Goal: Task Accomplishment & Management: Manage account settings

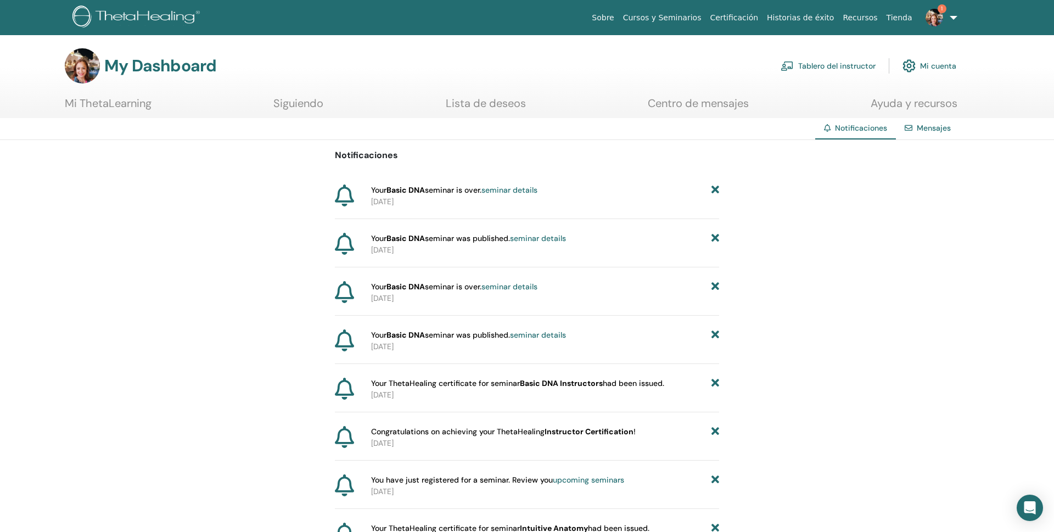
click at [504, 189] on link "seminar details" at bounding box center [510, 190] width 56 height 10
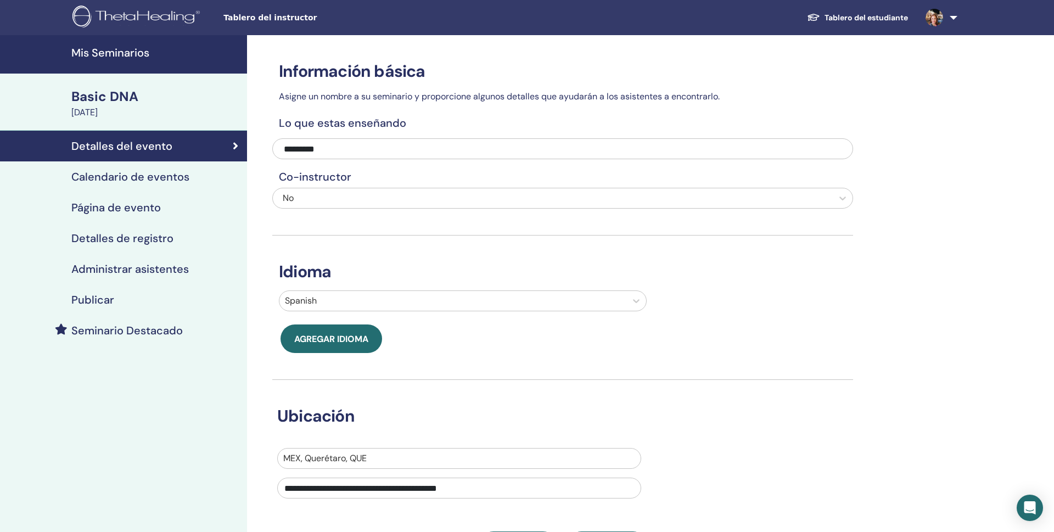
click at [124, 202] on h4 "Página de evento" at bounding box center [116, 207] width 90 height 13
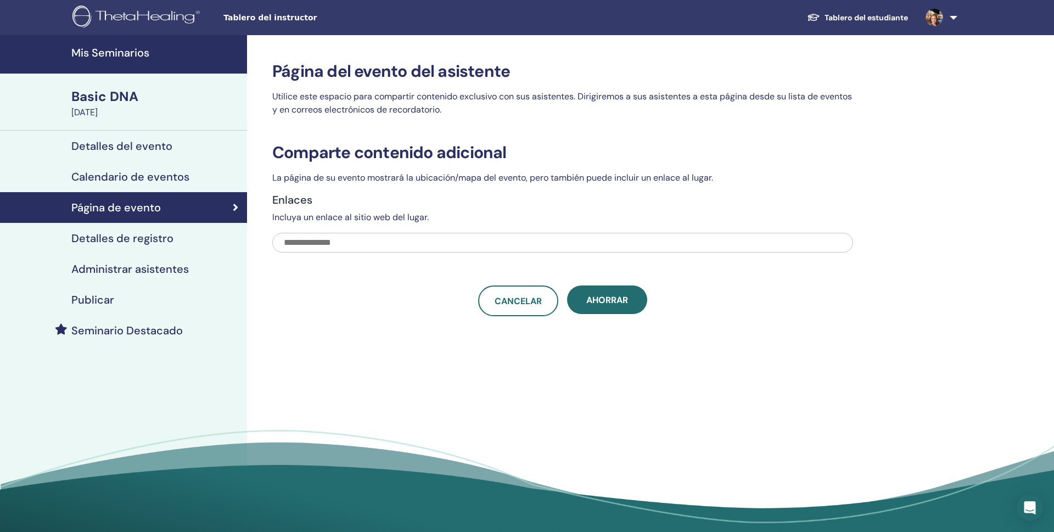
click at [125, 238] on h4 "Detalles de registro" at bounding box center [122, 238] width 102 height 13
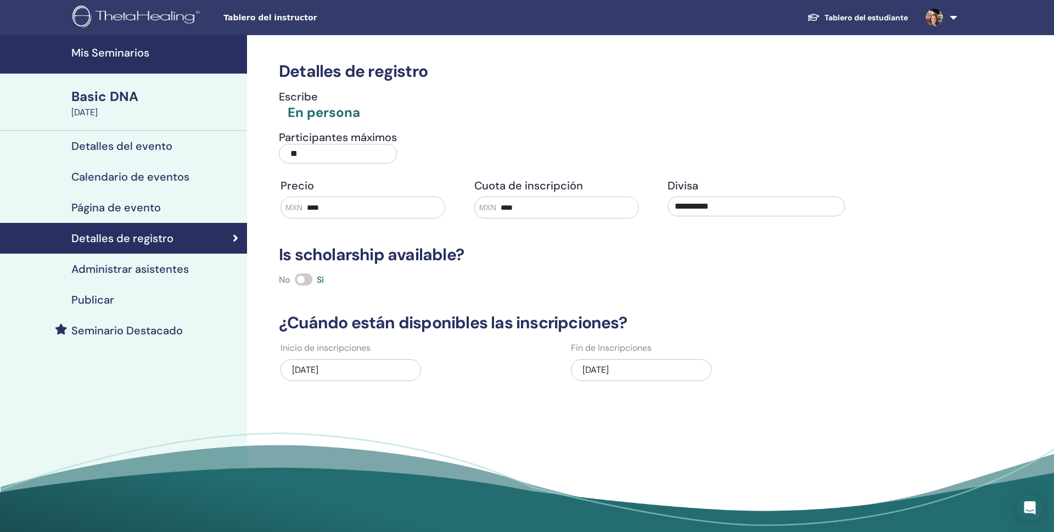
click at [120, 269] on h4 "Administrar asistentes" at bounding box center [130, 268] width 118 height 13
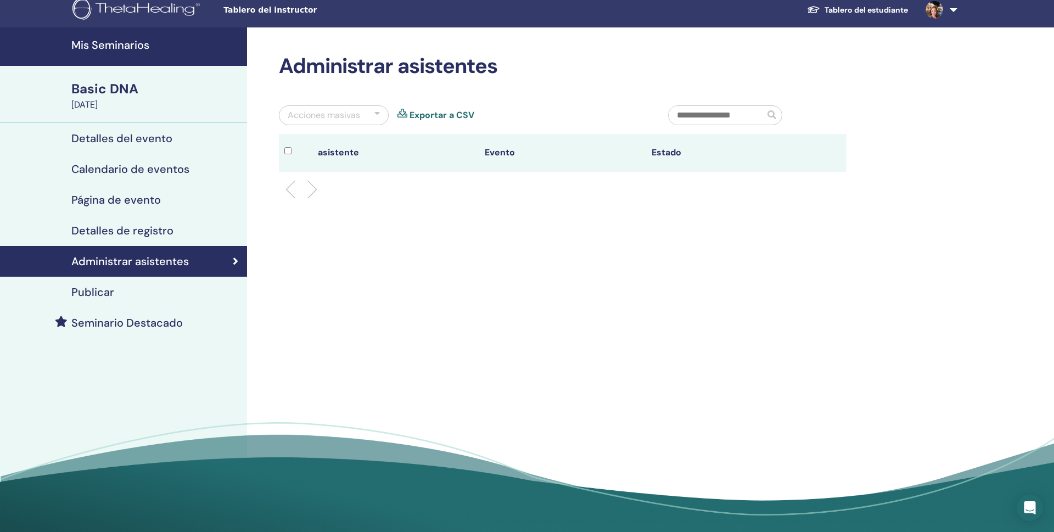
scroll to position [7, 0]
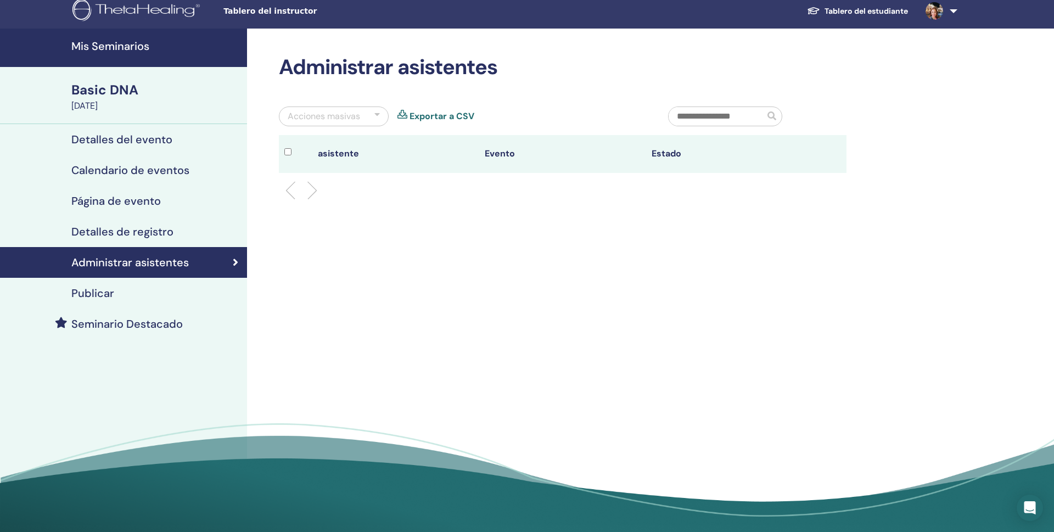
click at [143, 139] on h4 "Detalles del evento" at bounding box center [121, 139] width 101 height 13
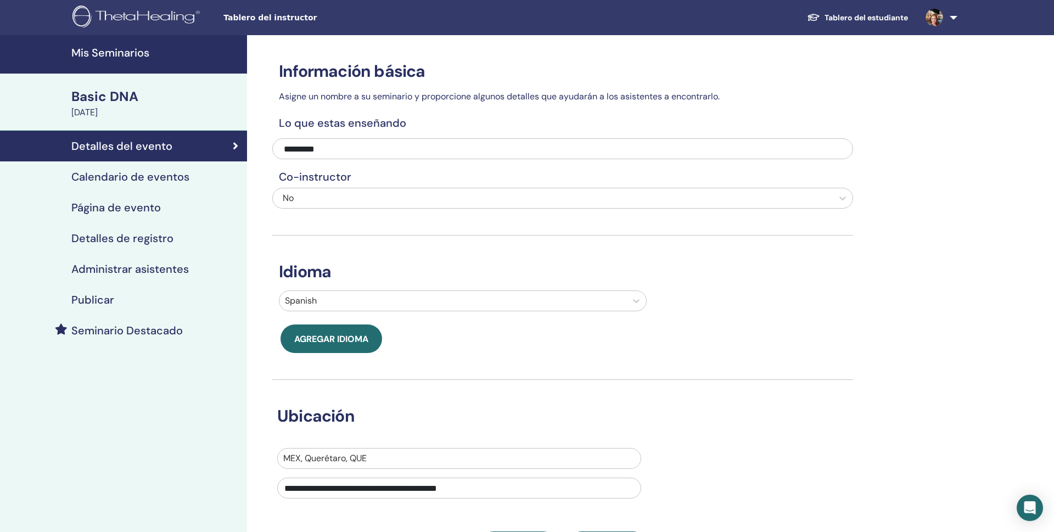
click at [139, 238] on h4 "Detalles de registro" at bounding box center [122, 238] width 102 height 13
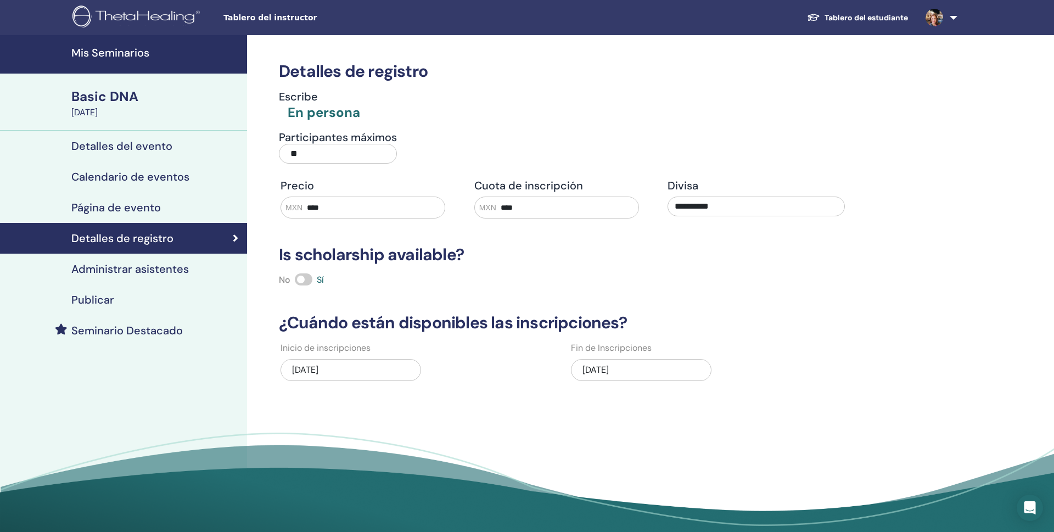
click at [122, 143] on h4 "Detalles del evento" at bounding box center [121, 145] width 101 height 13
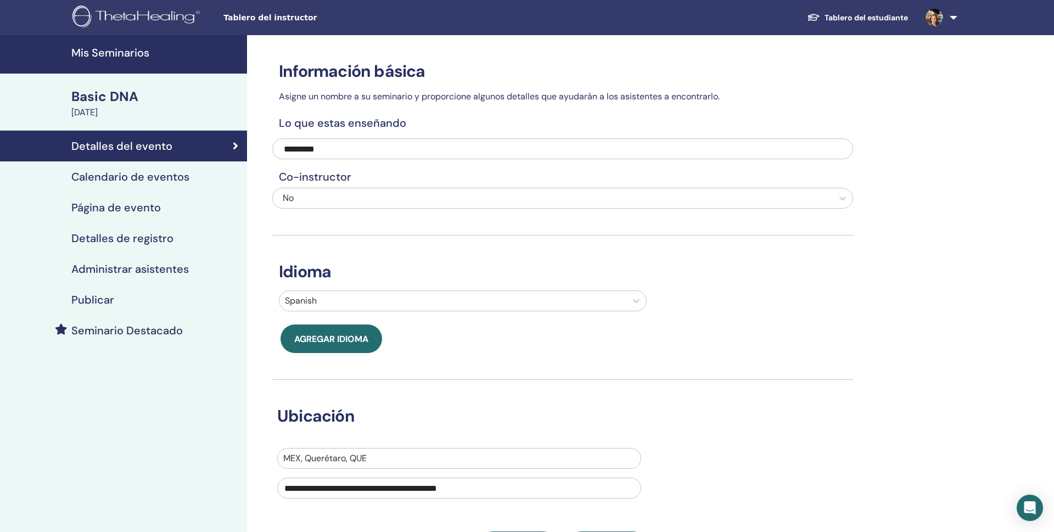
click at [87, 110] on div "[DATE]" at bounding box center [155, 112] width 169 height 13
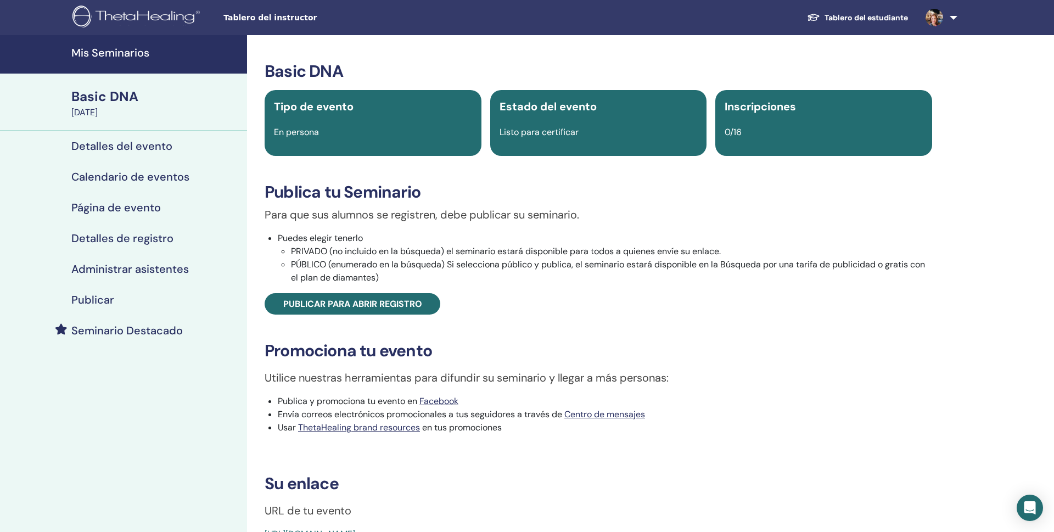
click at [585, 133] on div "Listo para certificar" at bounding box center [598, 132] width 211 height 13
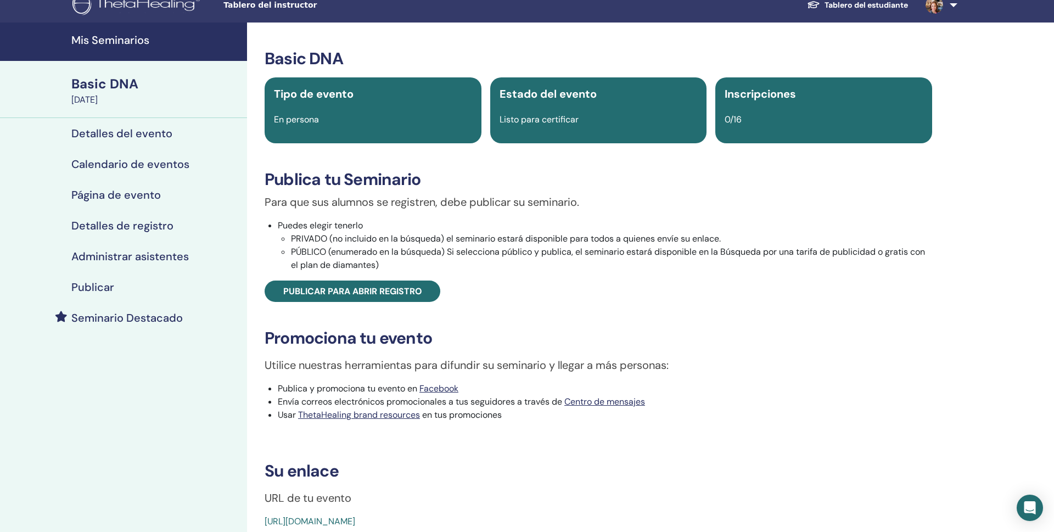
click at [580, 132] on div "Estado del evento Listo para certificar" at bounding box center [598, 110] width 217 height 66
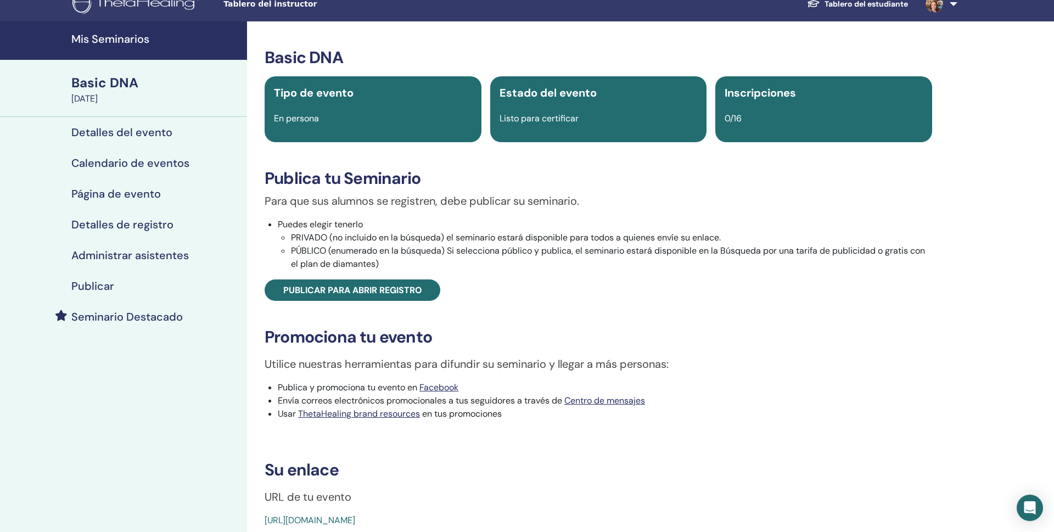
click at [580, 132] on div "Estado del evento Listo para certificar" at bounding box center [598, 109] width 217 height 66
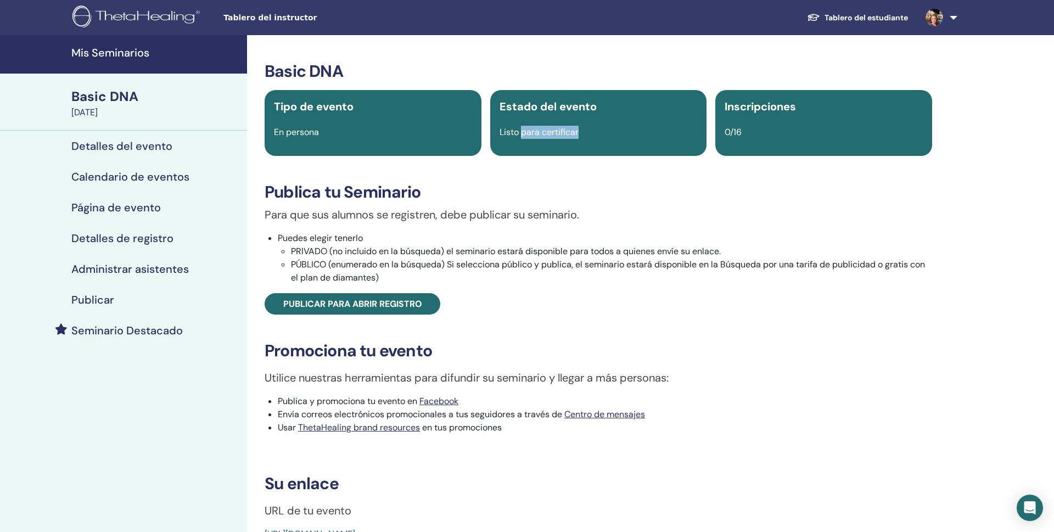
click at [533, 134] on span "Listo para certificar" at bounding box center [539, 132] width 79 height 12
click at [634, 128] on div "Listo para certificar" at bounding box center [598, 132] width 211 height 13
click at [633, 128] on div "Listo para certificar" at bounding box center [598, 132] width 211 height 13
click at [745, 132] on div "0/16" at bounding box center [823, 132] width 211 height 13
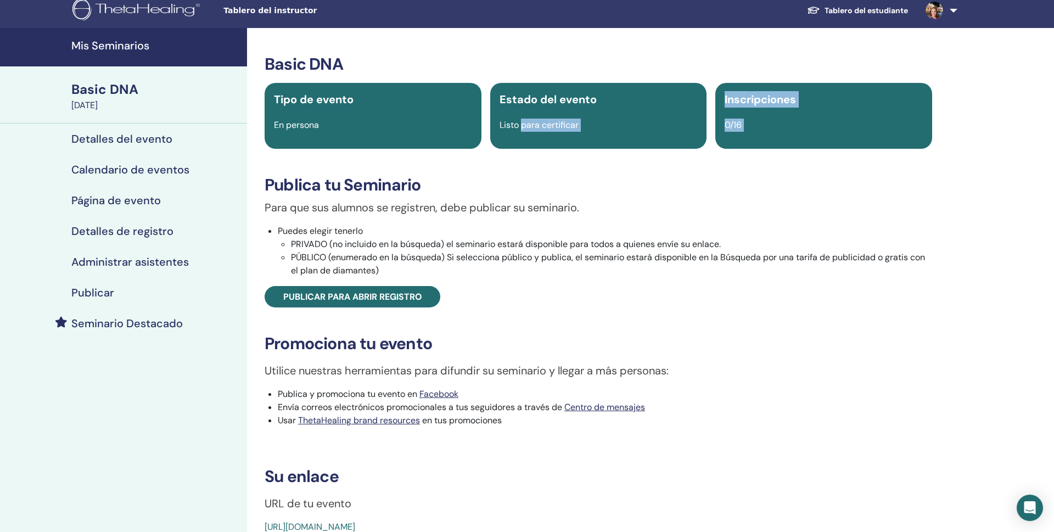
scroll to position [9, 0]
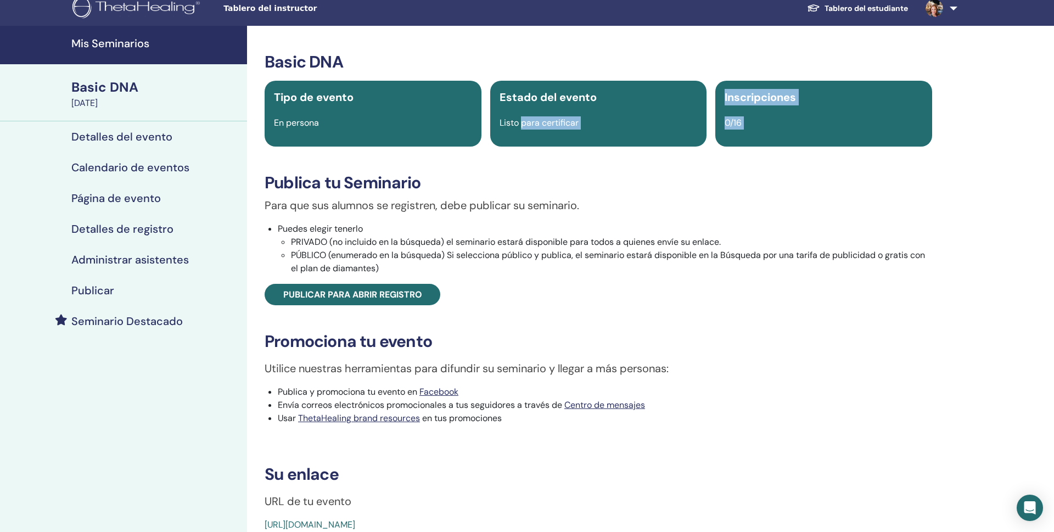
click at [766, 124] on div "0/16" at bounding box center [823, 122] width 211 height 13
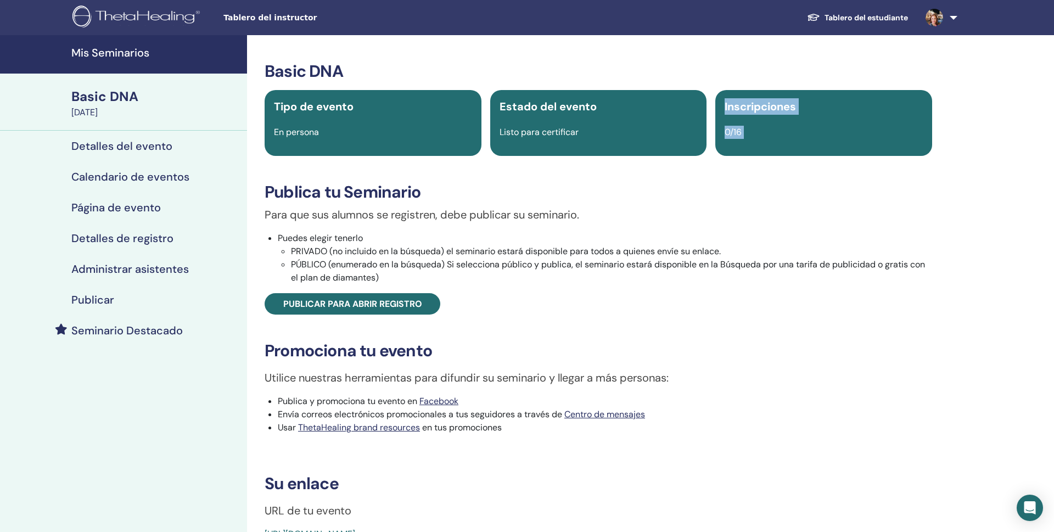
click at [657, 122] on div "Estado del evento Listo para certificar" at bounding box center [598, 123] width 217 height 66
click at [795, 148] on div "Inscripciones 0/16" at bounding box center [824, 123] width 217 height 66
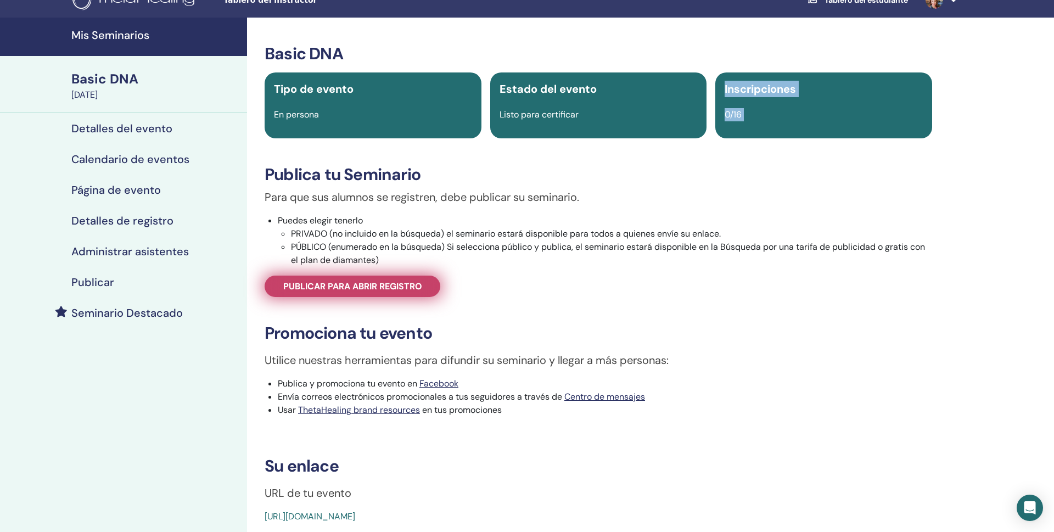
click at [390, 294] on link "Publicar para abrir registro" at bounding box center [353, 286] width 176 height 21
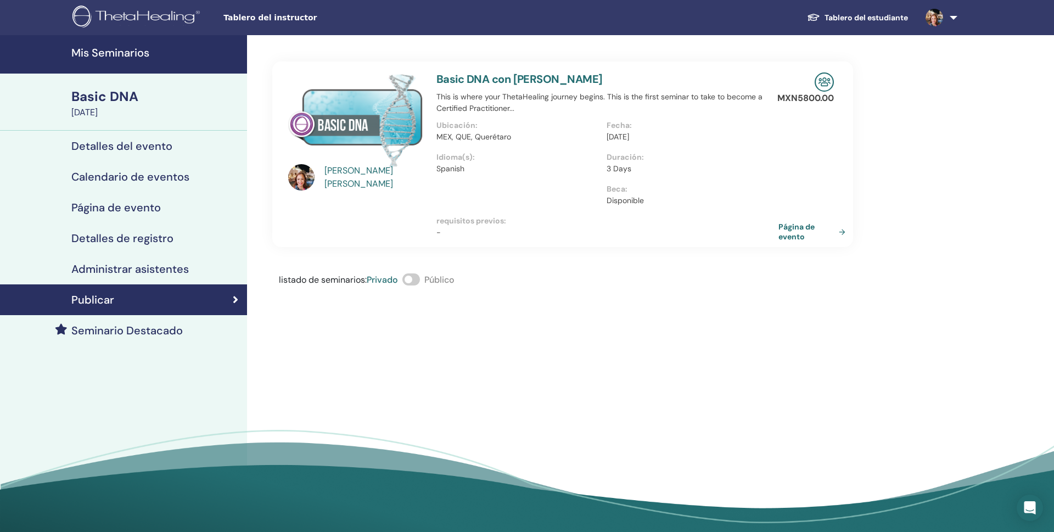
click at [840, 231] on link "Página de evento" at bounding box center [814, 232] width 71 height 20
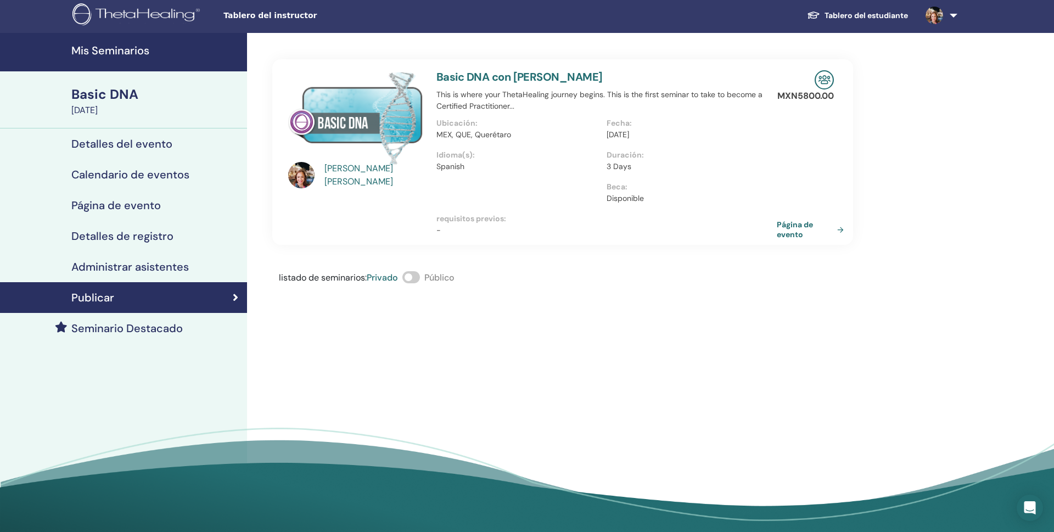
click at [136, 146] on h4 "Detalles del evento" at bounding box center [121, 143] width 101 height 13
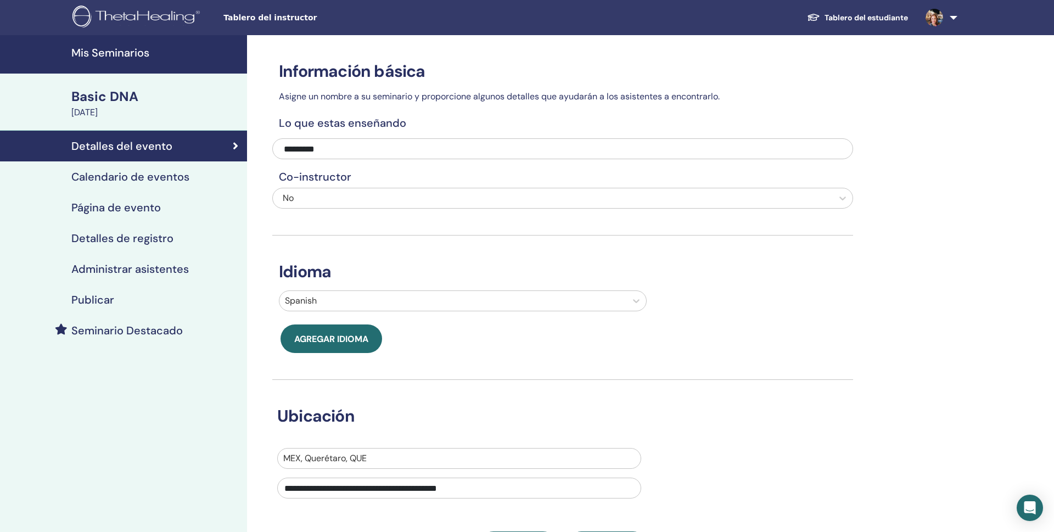
click at [121, 114] on div "[DATE]" at bounding box center [155, 112] width 169 height 13
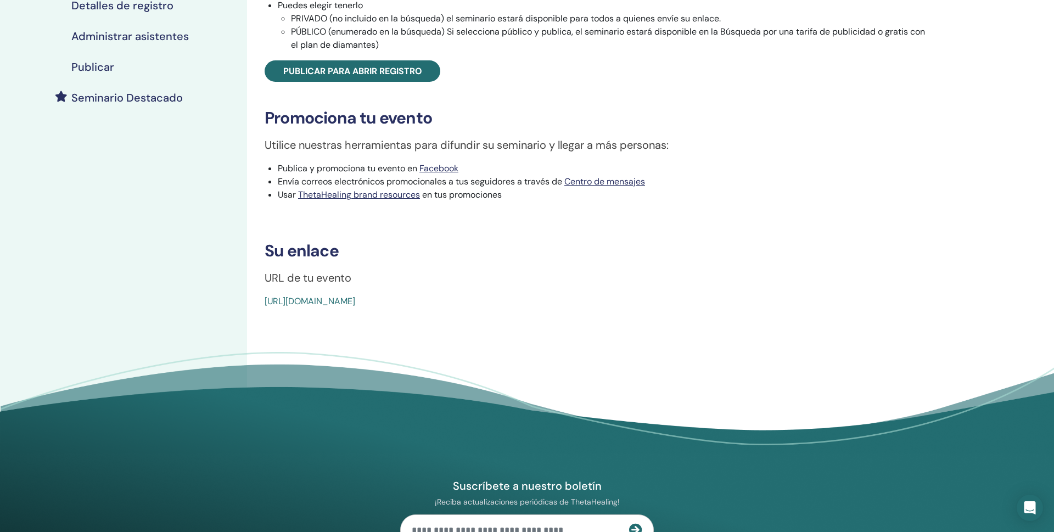
scroll to position [234, 0]
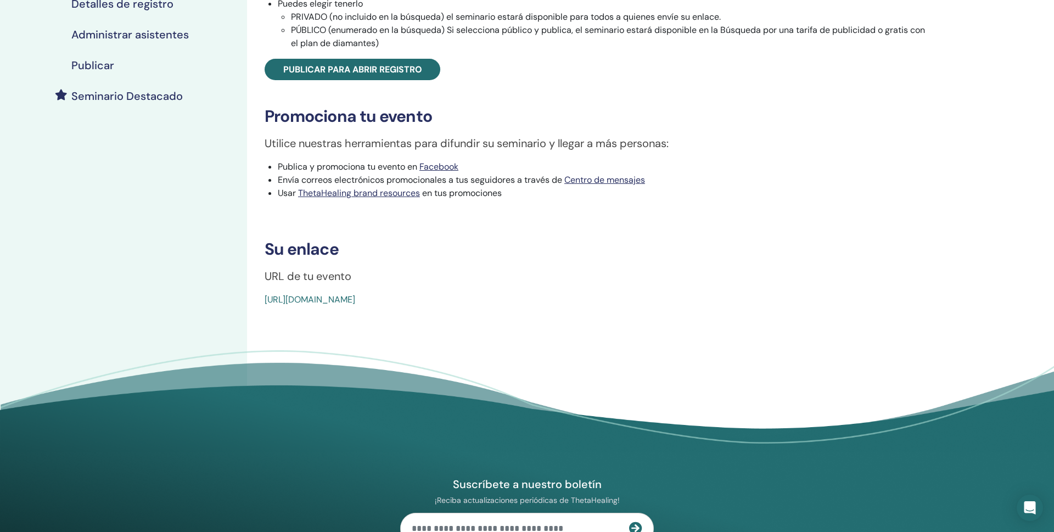
click at [312, 297] on link "https://www.thetahealing.com/seminar-378495-details.html" at bounding box center [310, 300] width 91 height 12
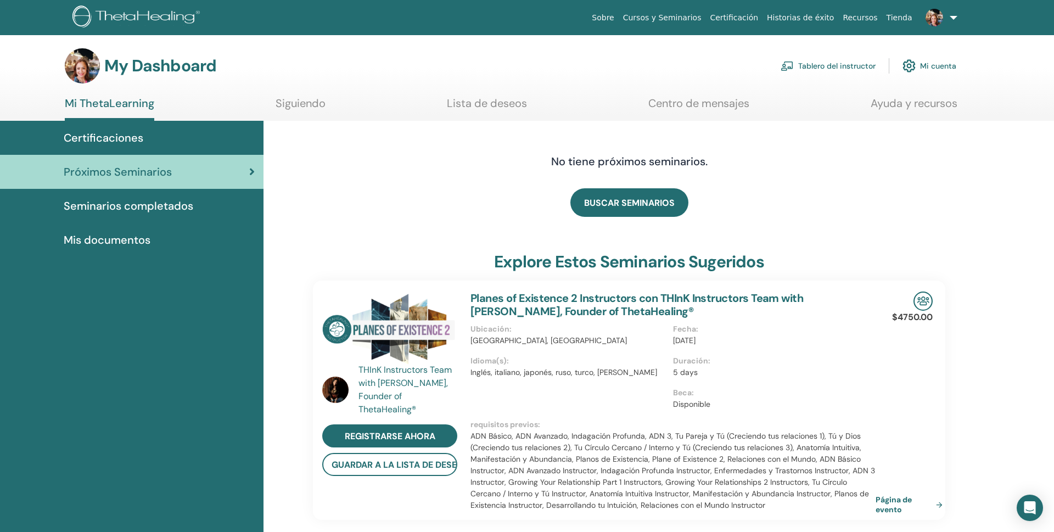
click at [114, 238] on span "Mis documentos" at bounding box center [107, 240] width 87 height 16
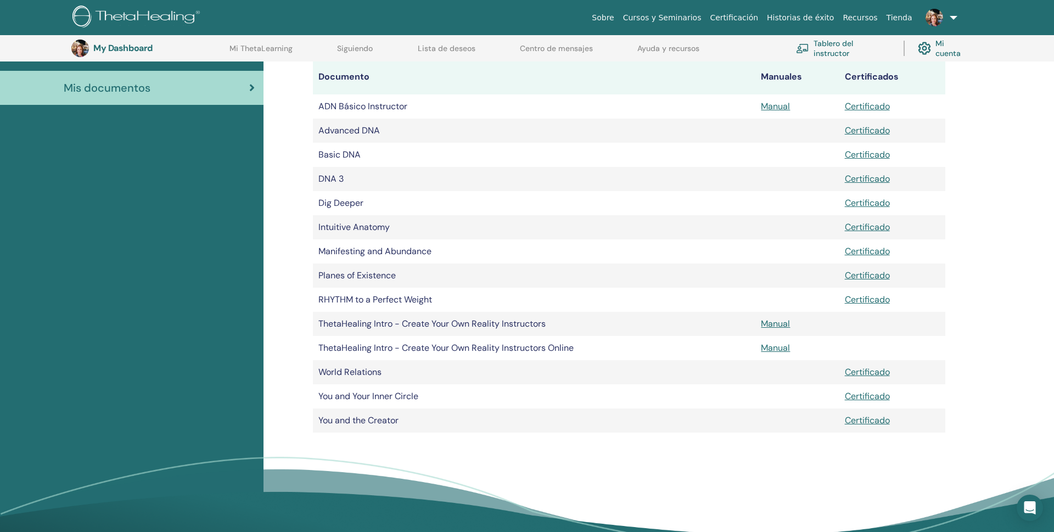
scroll to position [177, 0]
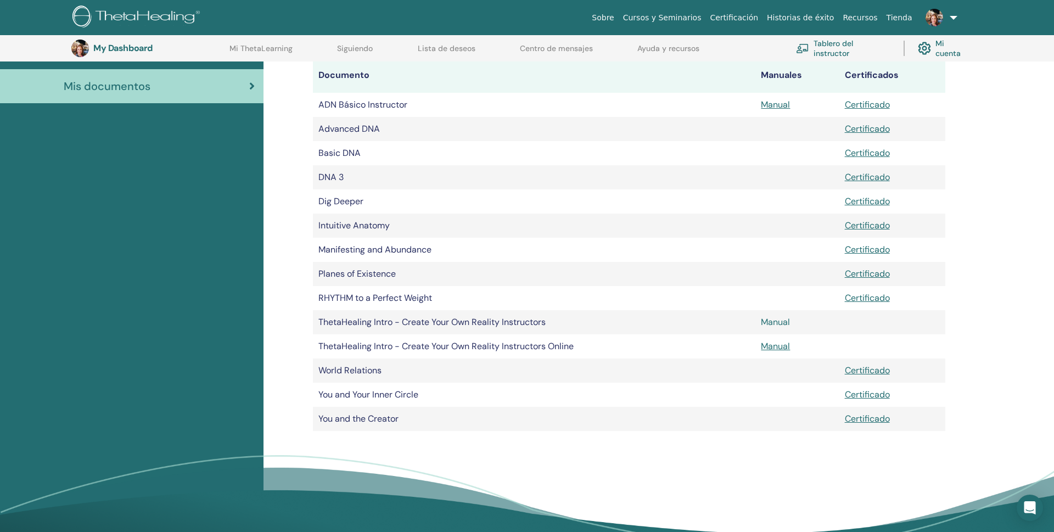
click at [770, 318] on link "Manual" at bounding box center [775, 322] width 29 height 12
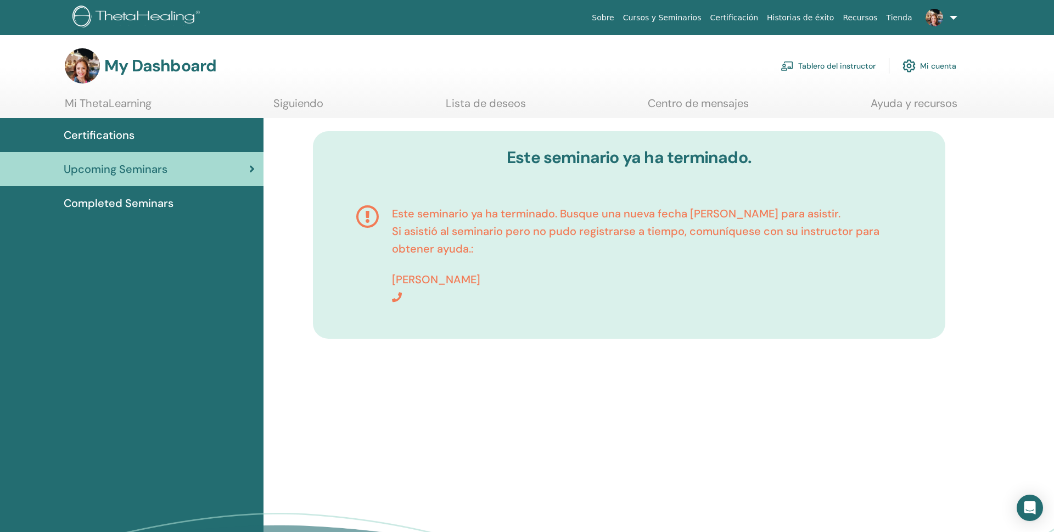
click at [109, 204] on span "Completed Seminars" at bounding box center [119, 203] width 110 height 16
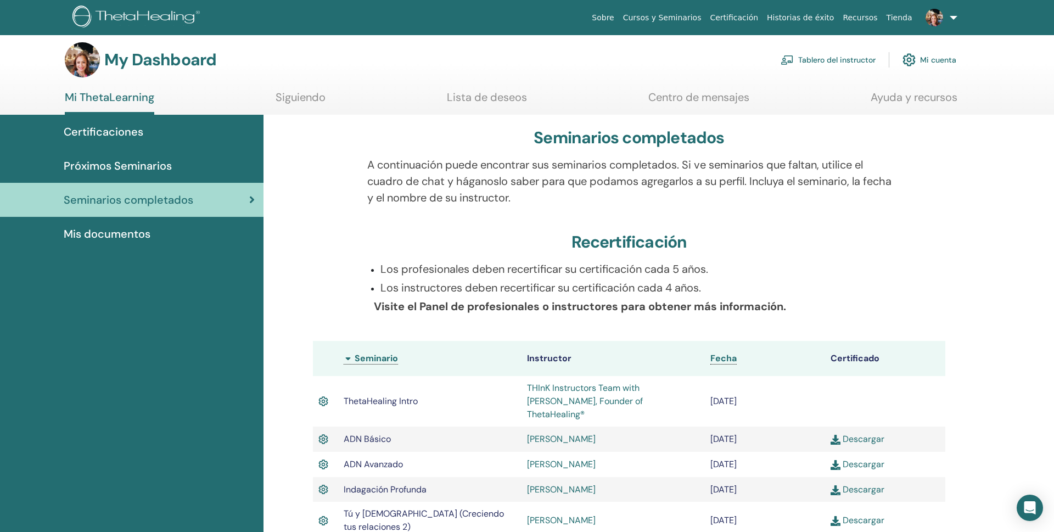
scroll to position [2, 0]
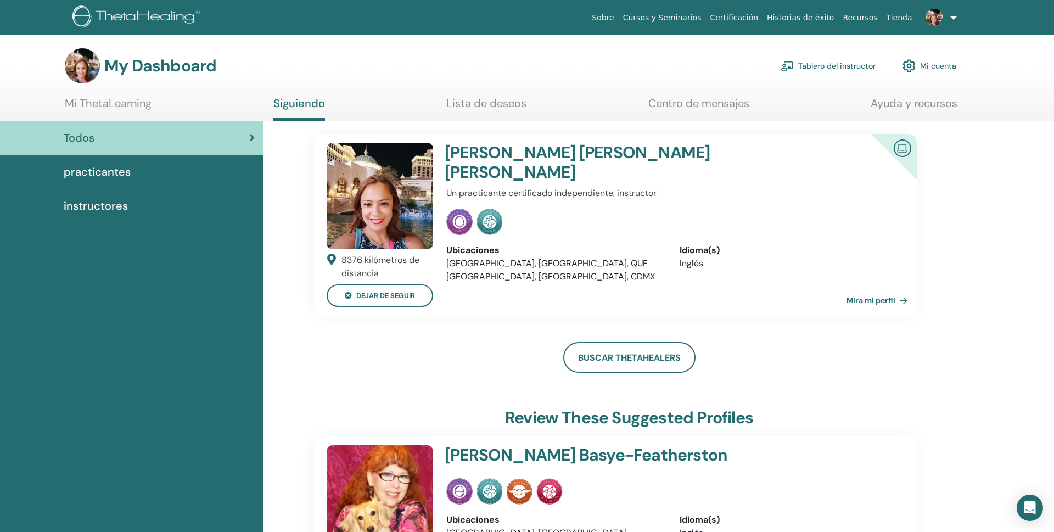
click at [874, 301] on link "Mira mi perfil" at bounding box center [879, 300] width 65 height 22
